Goal: Information Seeking & Learning: Check status

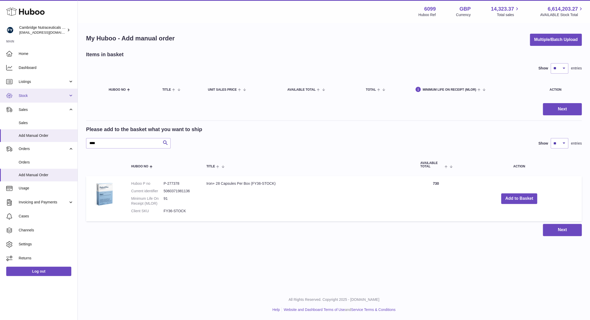
click at [28, 99] on link "Stock" at bounding box center [39, 96] width 78 height 14
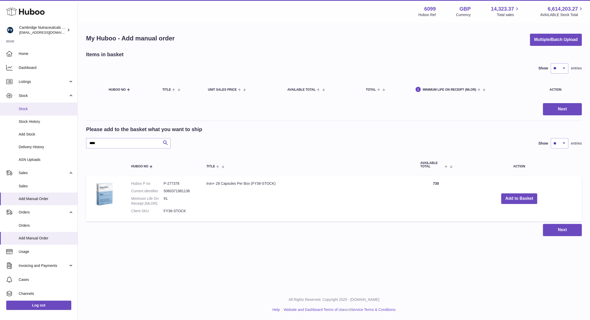
click at [28, 107] on span "Stock" at bounding box center [46, 109] width 55 height 5
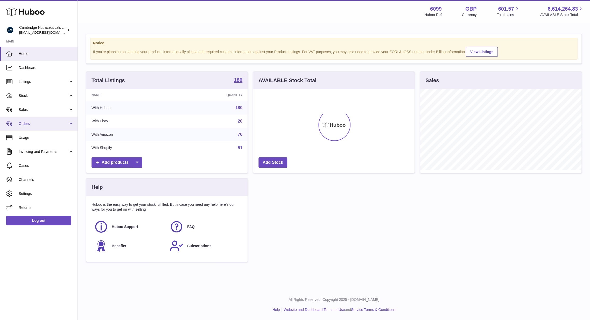
scroll to position [81, 161]
click at [26, 100] on link "Stock" at bounding box center [39, 96] width 78 height 14
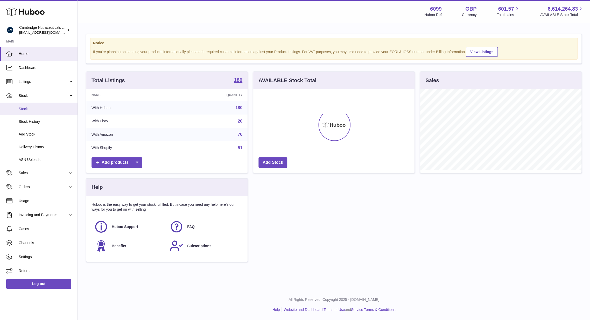
click at [24, 107] on span "Stock" at bounding box center [46, 109] width 55 height 5
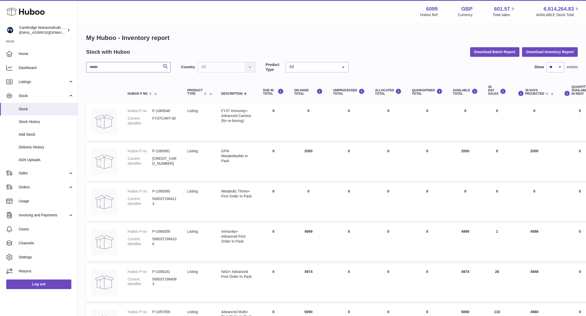
click at [135, 71] on input "text" at bounding box center [128, 67] width 85 height 10
type input "********"
